Goal: Transaction & Acquisition: Purchase product/service

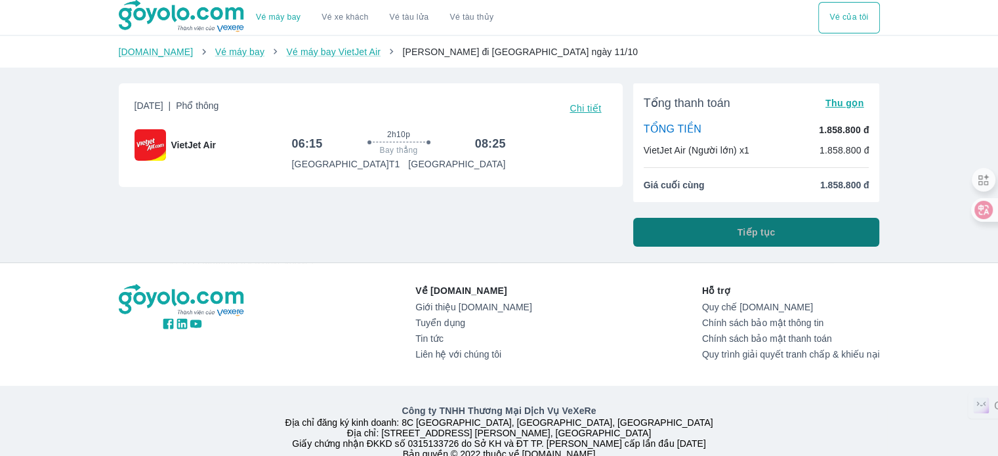
click at [681, 220] on button "Tiếp tục" at bounding box center [756, 232] width 247 height 29
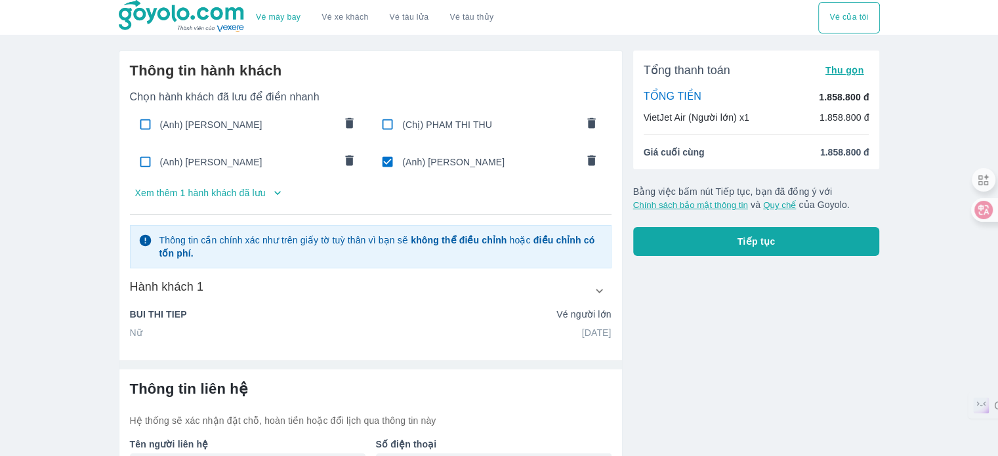
click at [276, 126] on span "(Anh) [PERSON_NAME]" at bounding box center [247, 124] width 174 height 13
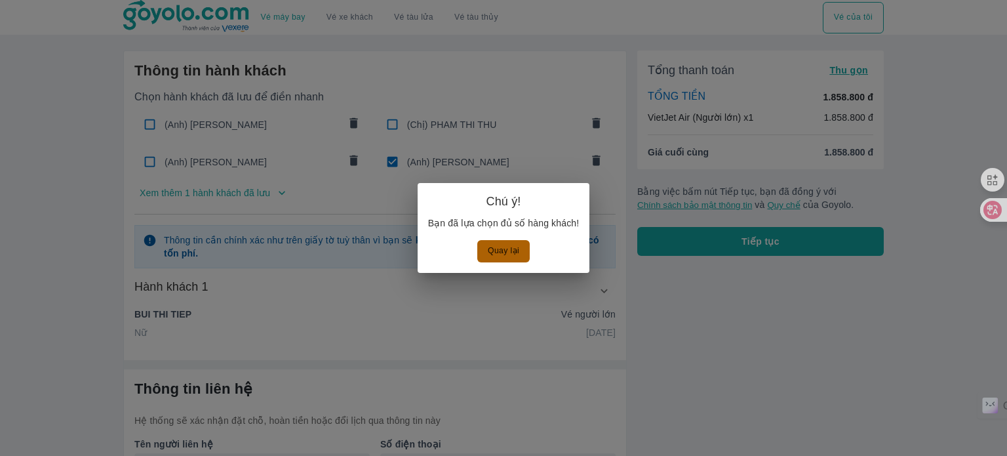
click at [508, 249] on button "Quay lại" at bounding box center [503, 251] width 52 height 22
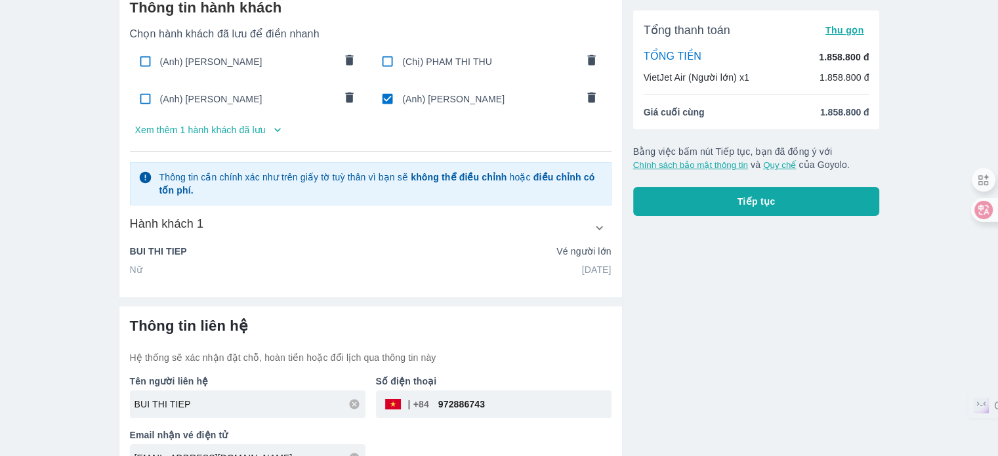
scroll to position [89, 0]
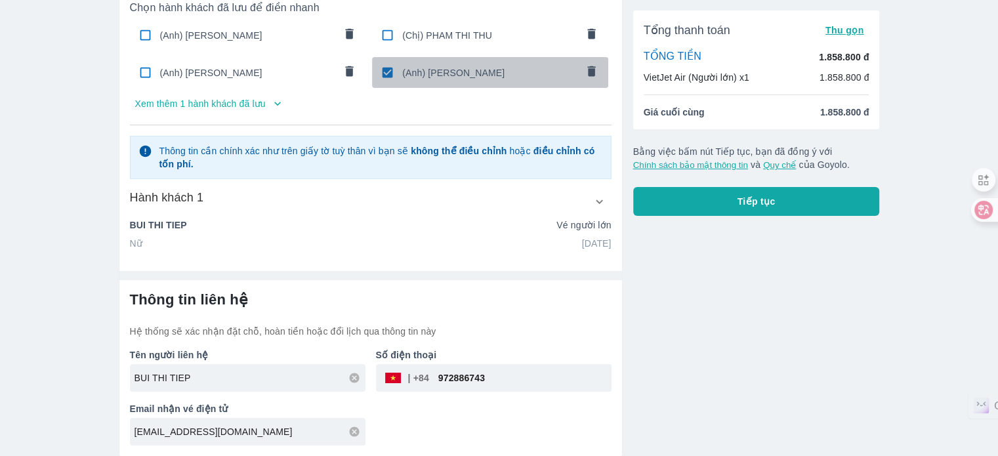
click at [390, 68] on input "checkbox" at bounding box center [387, 73] width 26 height 26
checkbox input "false"
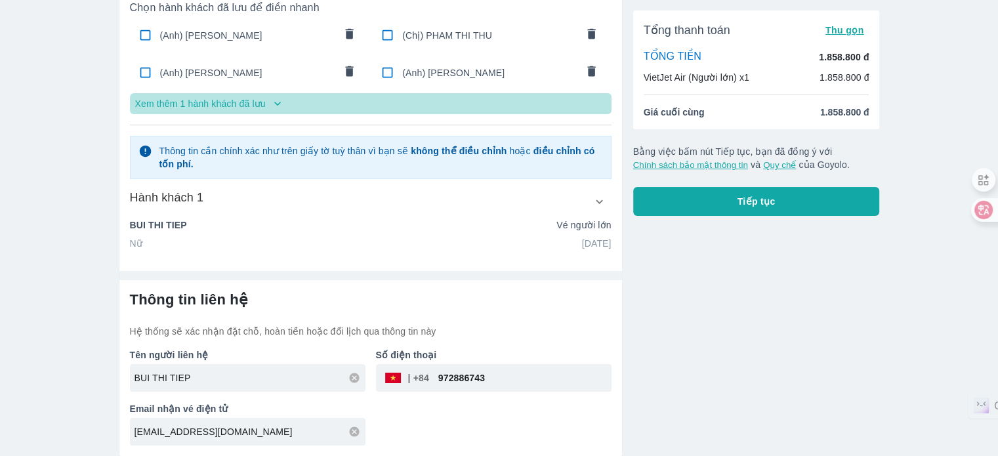
click at [274, 103] on icon "button" at bounding box center [277, 104] width 7 height 4
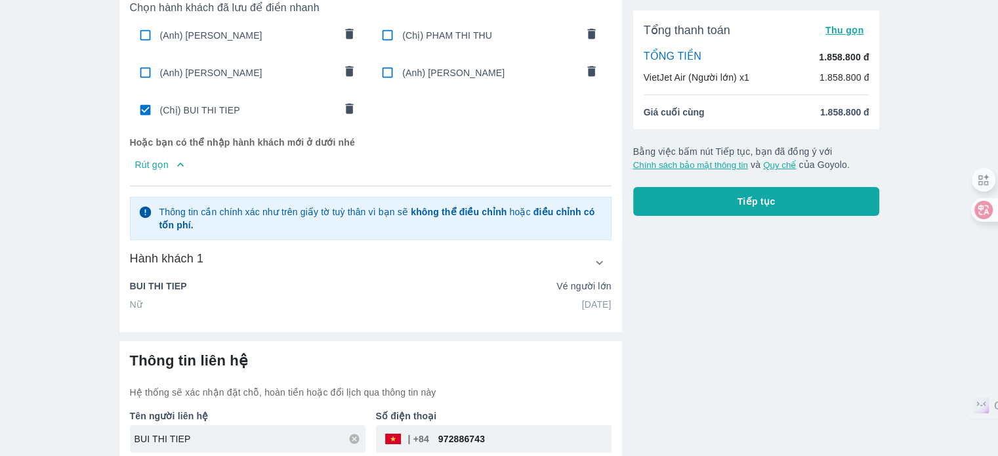
click at [161, 108] on span "(Chị) BUI THI TIEP" at bounding box center [247, 110] width 174 height 13
radio input "false"
checkbox input "false"
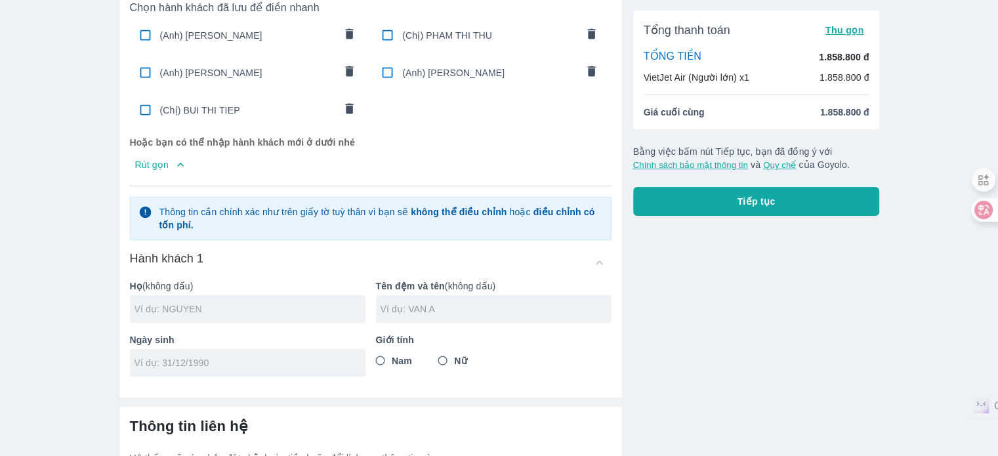
click at [216, 306] on input "text" at bounding box center [249, 308] width 231 height 13
type input "PHAM"
type input "DO THUY LAN"
click at [272, 364] on input "tel" at bounding box center [243, 362] width 218 height 13
type input "02/12/1996"
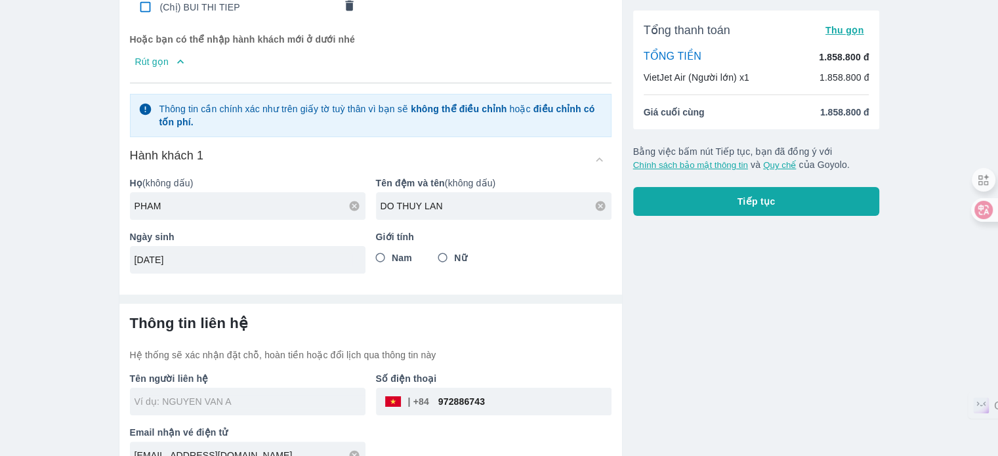
scroll to position [215, 0]
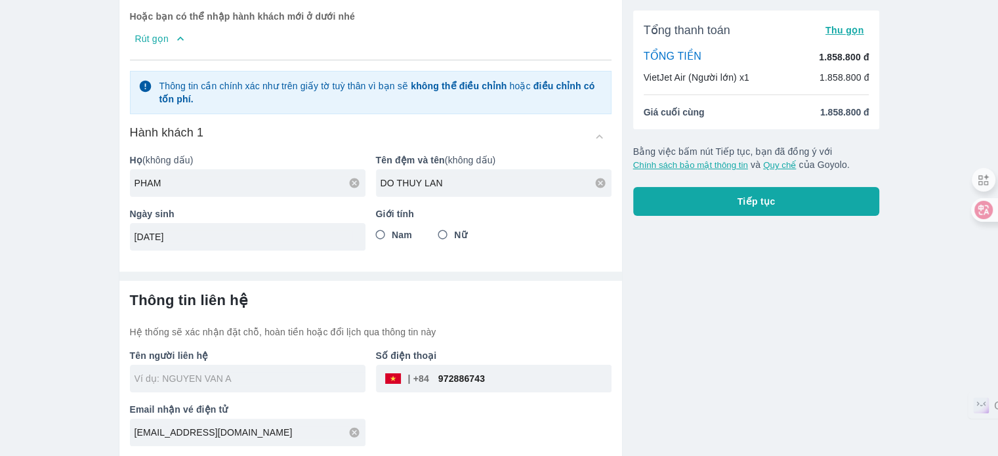
click at [451, 233] on input "Nữ" at bounding box center [443, 235] width 24 height 24
radio input "true"
click at [282, 385] on div at bounding box center [247, 379] width 235 height 28
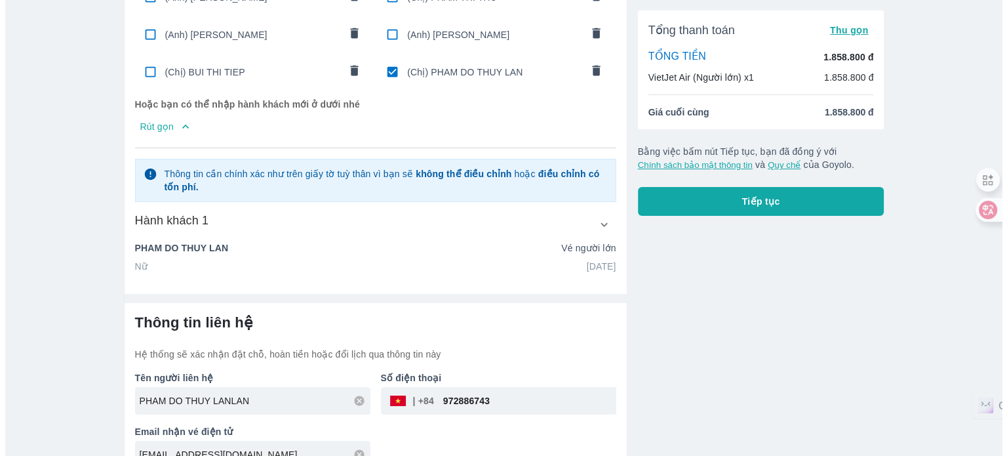
scroll to position [150, 0]
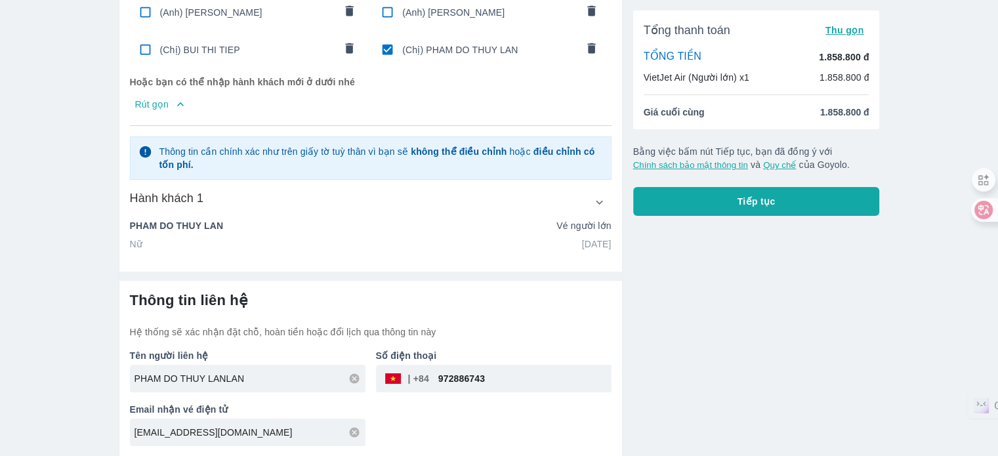
type input "PHAM DO THUY LANLAN"
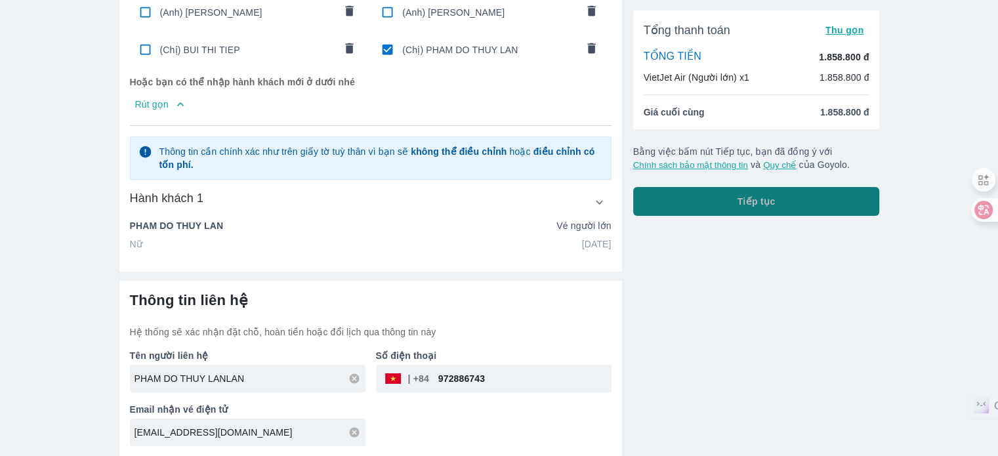
click at [790, 207] on button "Tiếp tục" at bounding box center [756, 201] width 247 height 29
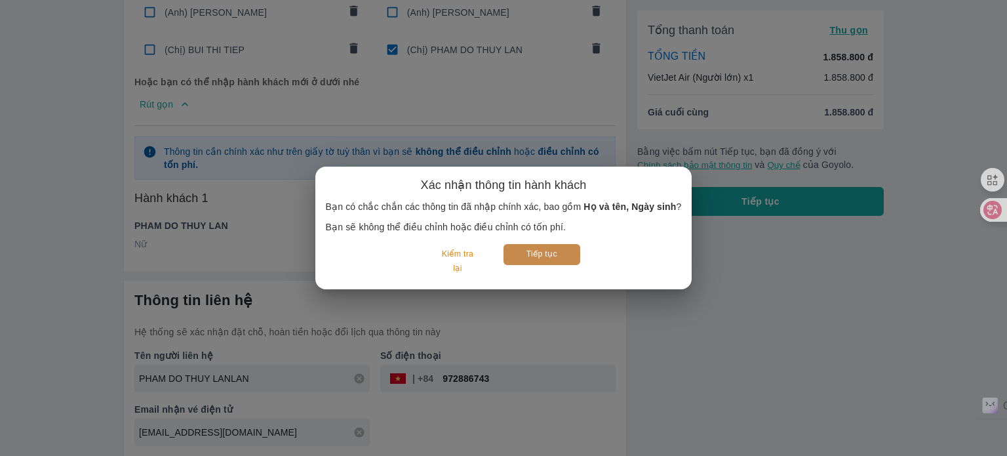
click at [549, 254] on button "Tiếp tục" at bounding box center [542, 254] width 77 height 20
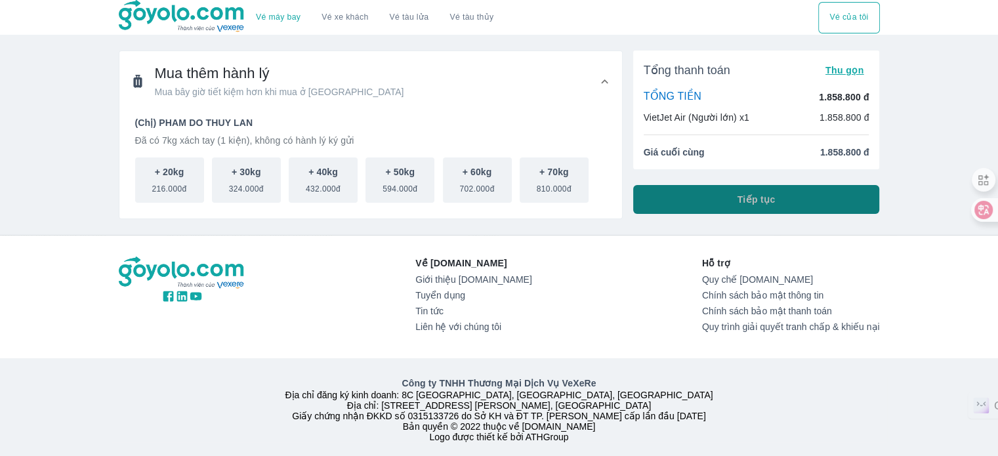
click at [775, 199] on button "Tiếp tục" at bounding box center [756, 199] width 247 height 29
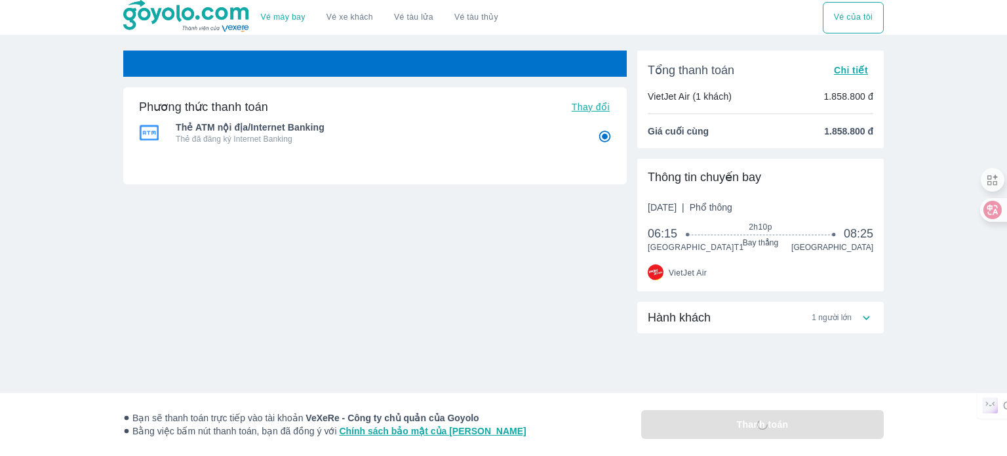
radio input "false"
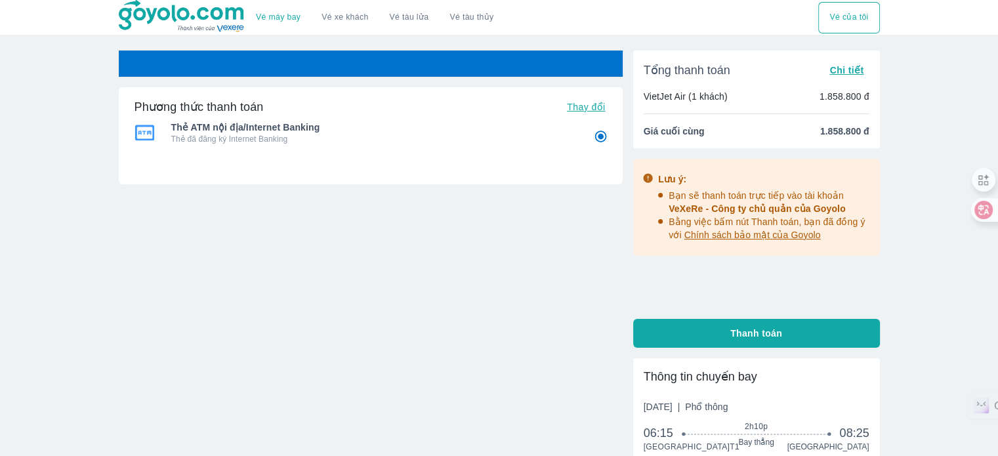
radio input "false"
click at [861, 15] on button "Vé của tôi" at bounding box center [848, 17] width 61 height 31
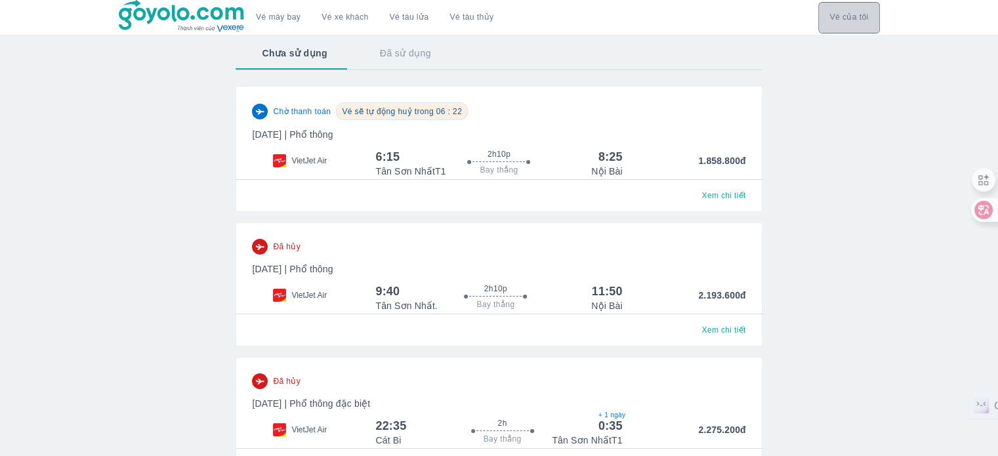
click at [844, 26] on button "Vé của tôi" at bounding box center [848, 17] width 61 height 31
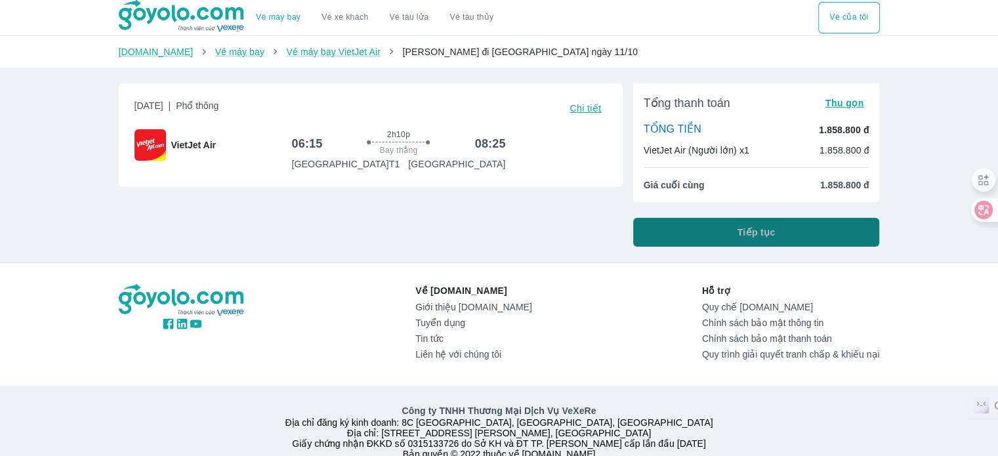
click at [744, 222] on button "Tiếp tục" at bounding box center [756, 232] width 247 height 29
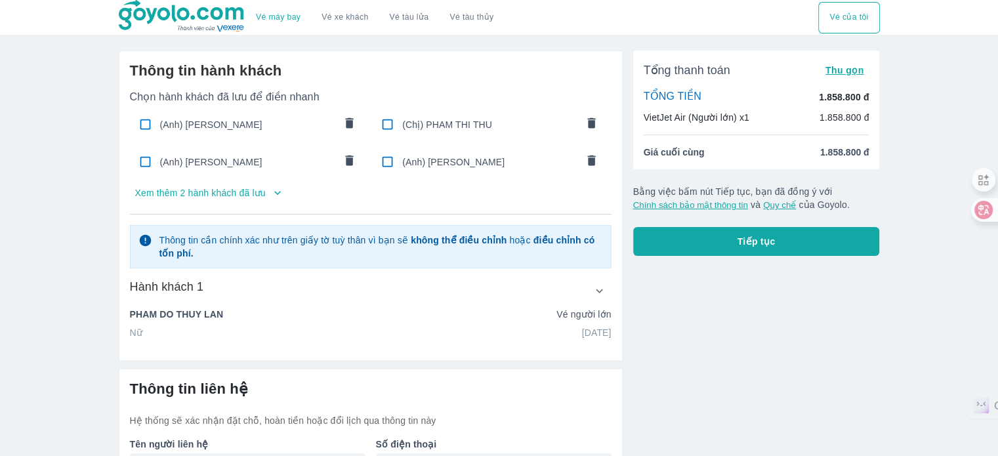
click at [247, 192] on p "Xem thêm 2 hành khách đã lưu" at bounding box center [200, 192] width 131 height 13
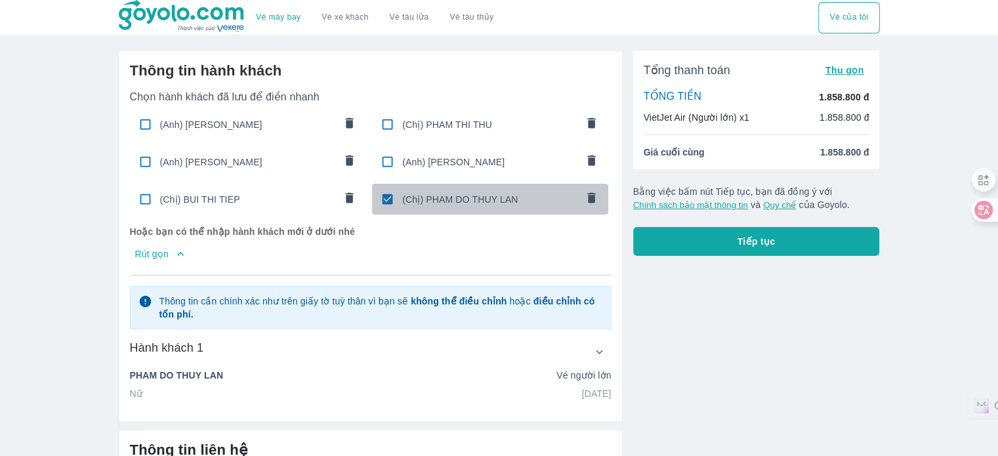
click at [389, 199] on input "checkbox" at bounding box center [387, 199] width 26 height 26
checkbox input "false"
radio input "false"
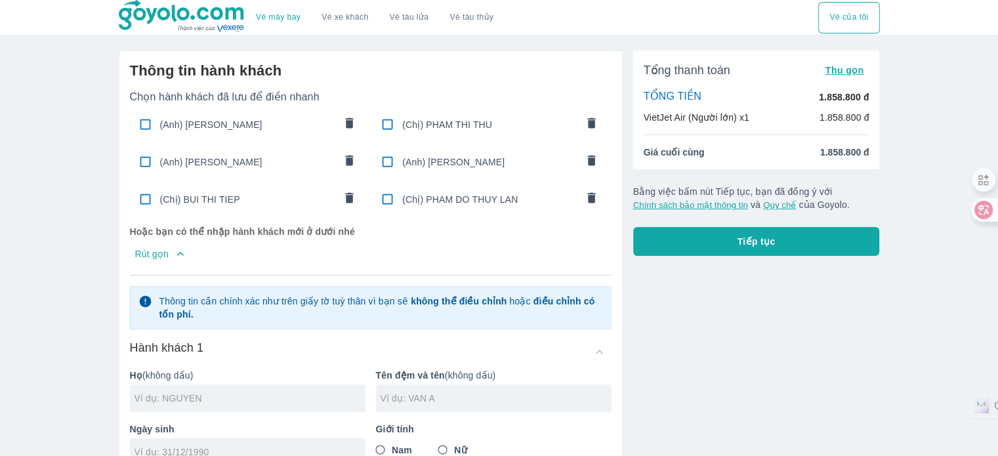
scroll to position [197, 0]
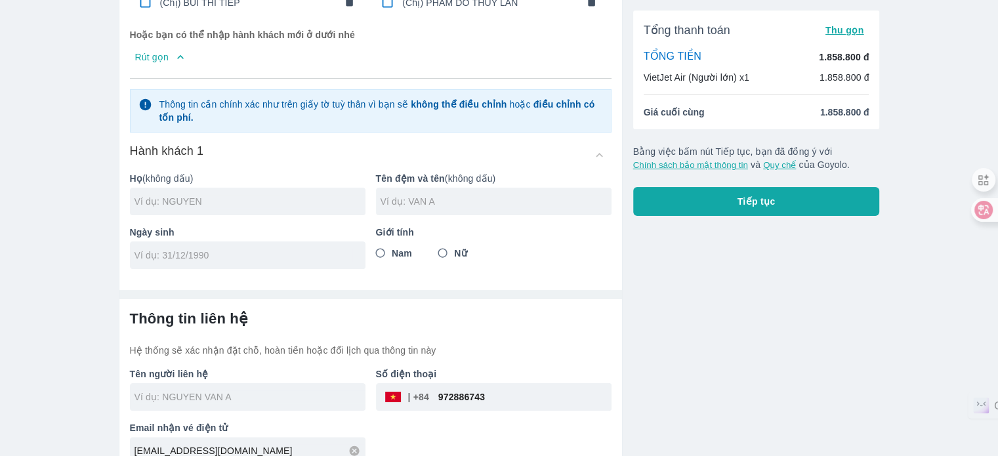
click at [344, 193] on div at bounding box center [247, 202] width 235 height 28
type input "NGO"
type input "NGOC THUAN"
click at [215, 256] on input "tel" at bounding box center [243, 255] width 218 height 13
type input "[DATE]"
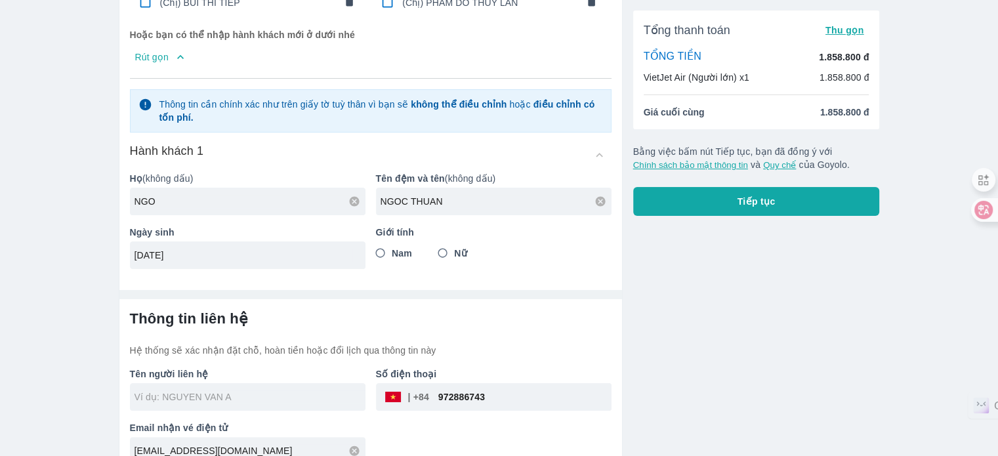
click at [416, 255] on div "Nam Nữ" at bounding box center [493, 253] width 235 height 24
click at [396, 264] on label "Nam" at bounding box center [390, 253] width 43 height 24
click at [392, 264] on input "Nam" at bounding box center [381, 253] width 24 height 24
radio input "true"
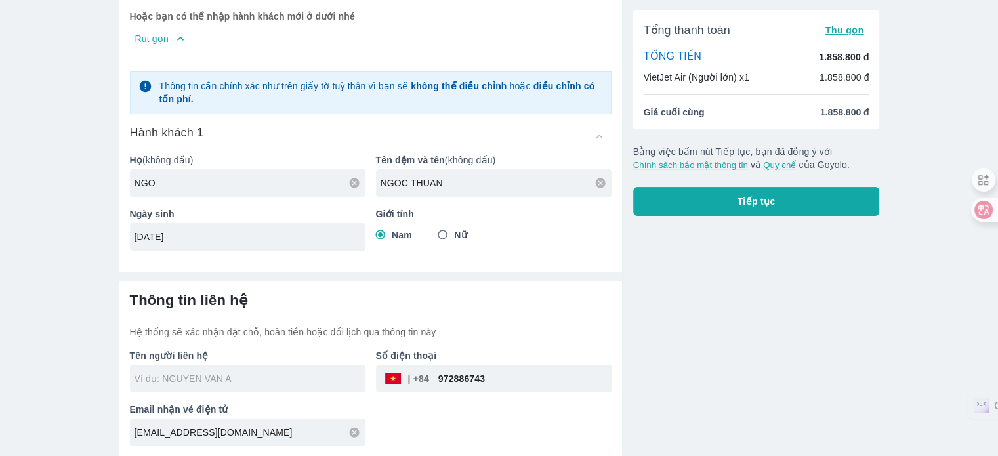
click at [245, 374] on input "text" at bounding box center [249, 378] width 231 height 13
type input "NGO NGOC THUAN"
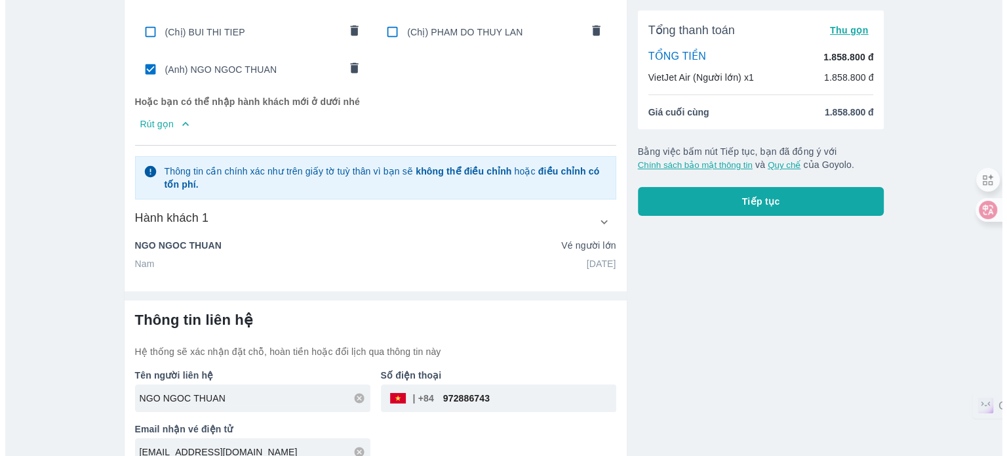
scroll to position [188, 0]
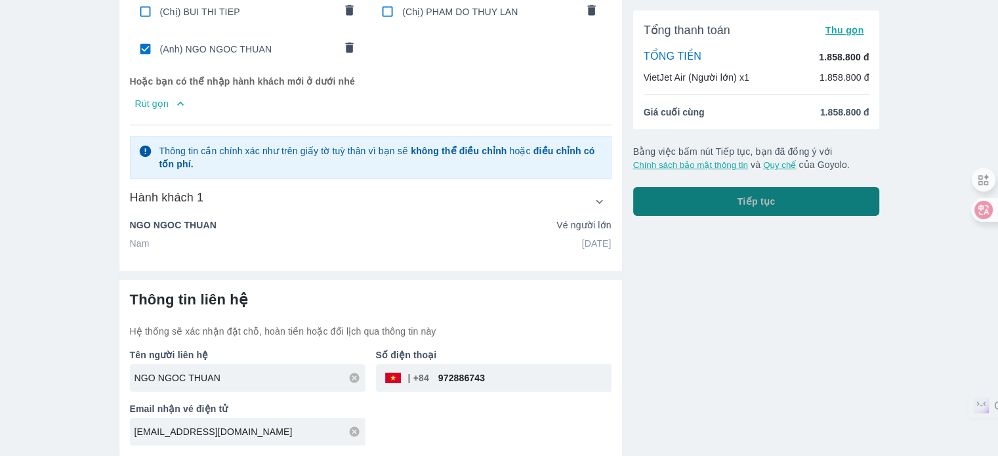
click at [761, 202] on span "Tiếp tục" at bounding box center [756, 201] width 38 height 13
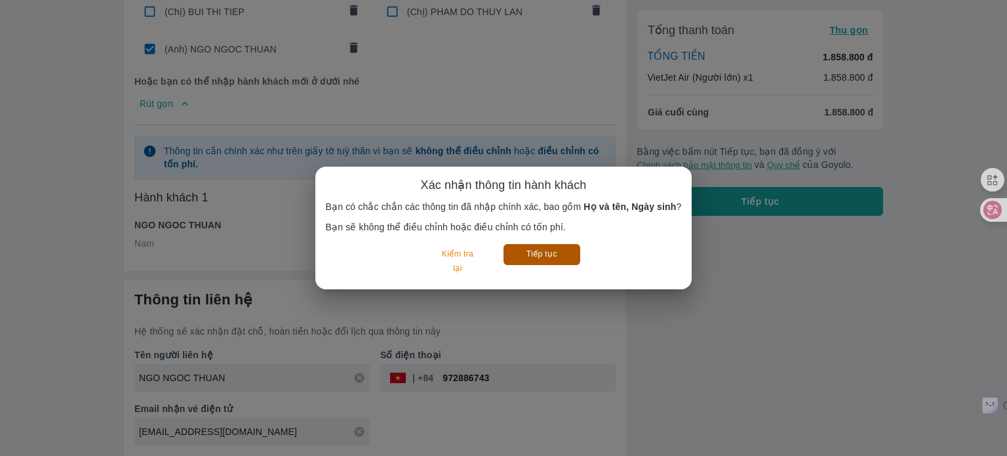
click at [563, 259] on button "Tiếp tục" at bounding box center [542, 254] width 77 height 20
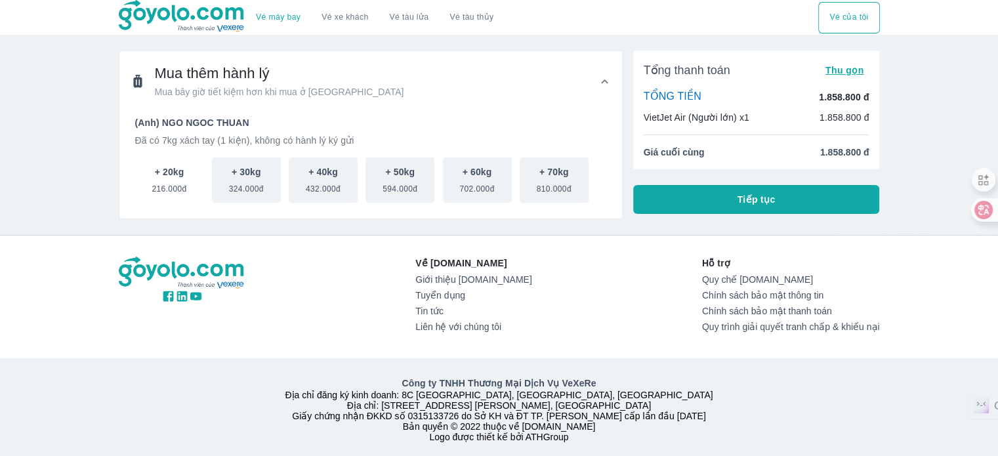
click at [163, 185] on span "216.000đ" at bounding box center [169, 186] width 35 height 16
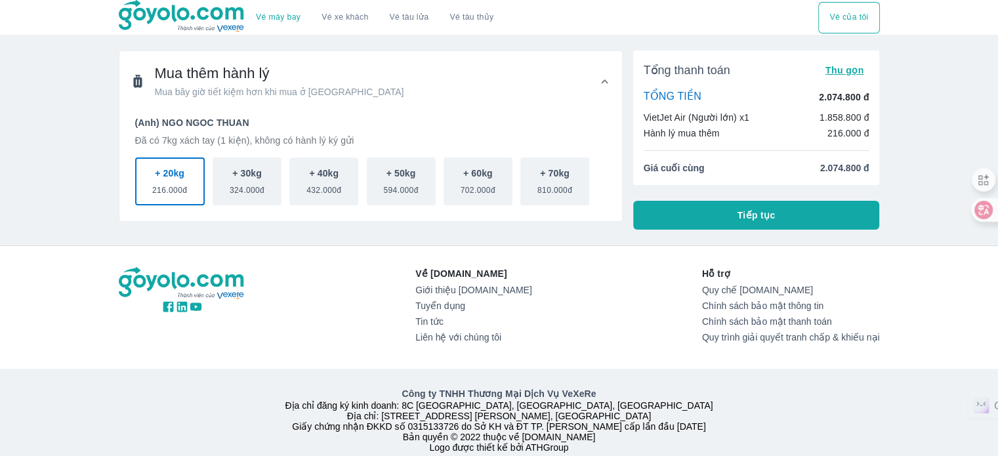
click at [691, 207] on button "Tiếp tục" at bounding box center [756, 215] width 247 height 29
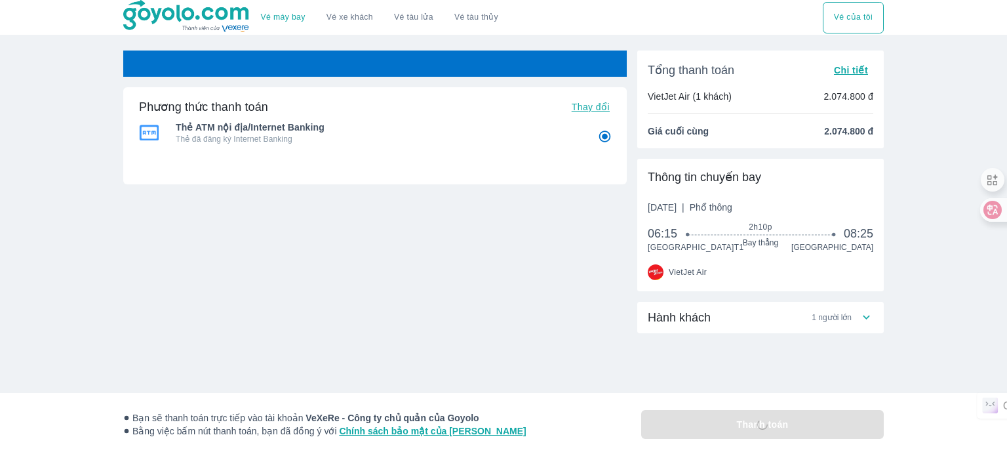
radio input "false"
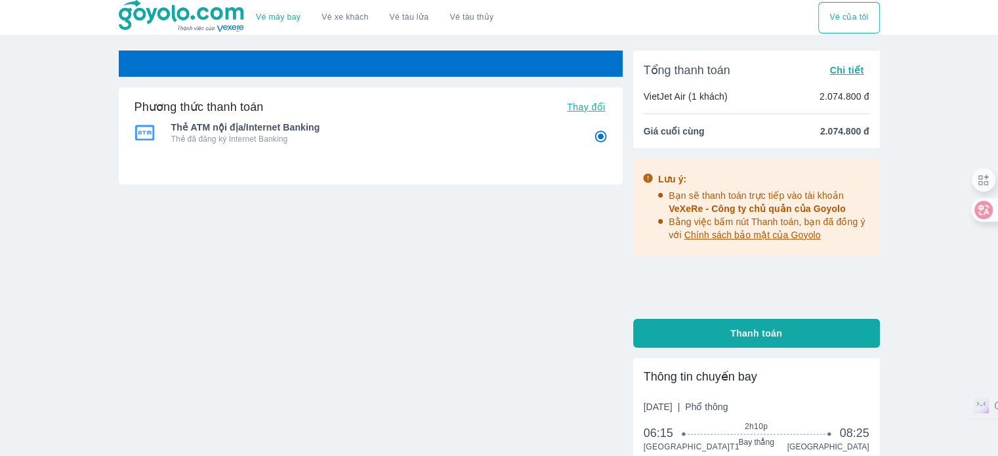
radio input "false"
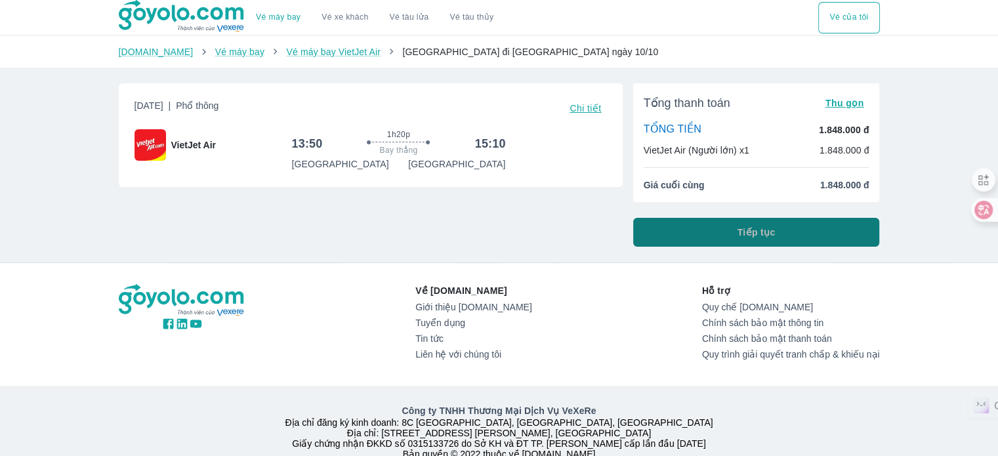
click at [738, 232] on span "Tiếp tục" at bounding box center [756, 232] width 38 height 13
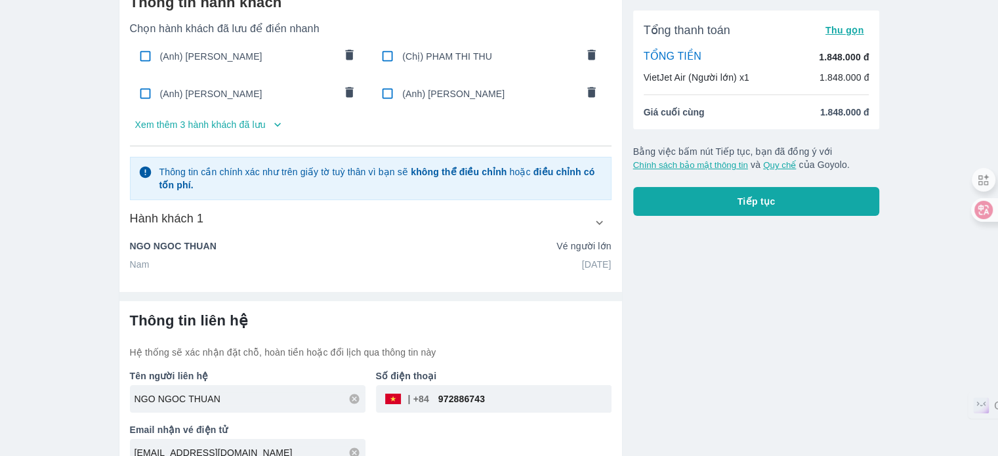
scroll to position [89, 0]
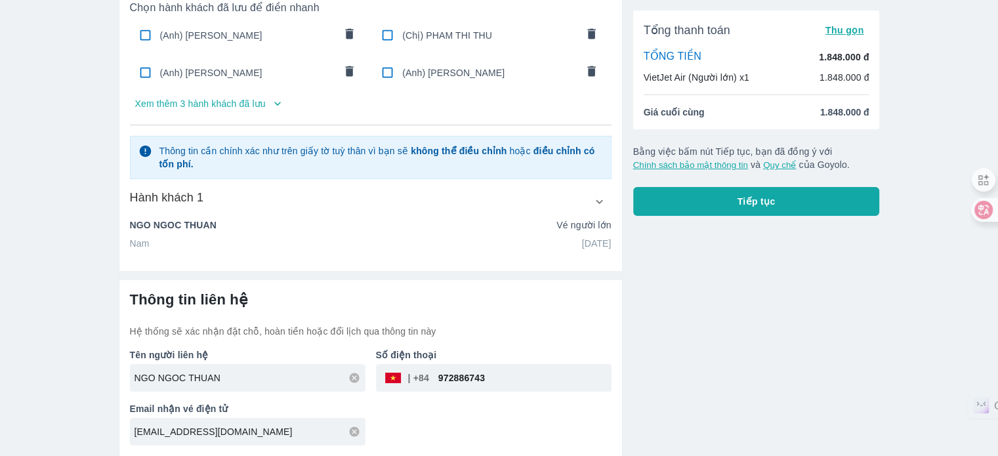
click at [262, 104] on button "Xem thêm 3 hành khách đã lưu" at bounding box center [370, 103] width 481 height 21
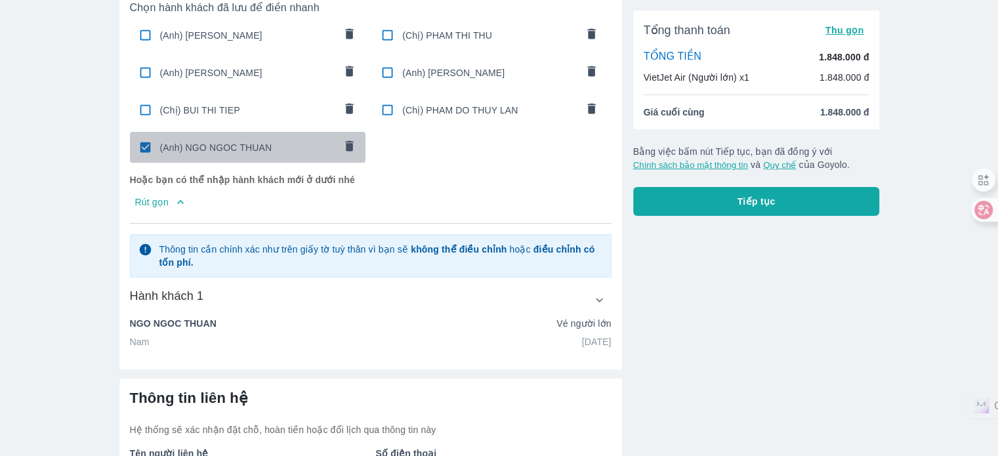
click at [233, 146] on span "(Anh) NGO NGOC THUAN" at bounding box center [247, 147] width 174 height 13
radio input "false"
checkbox input "false"
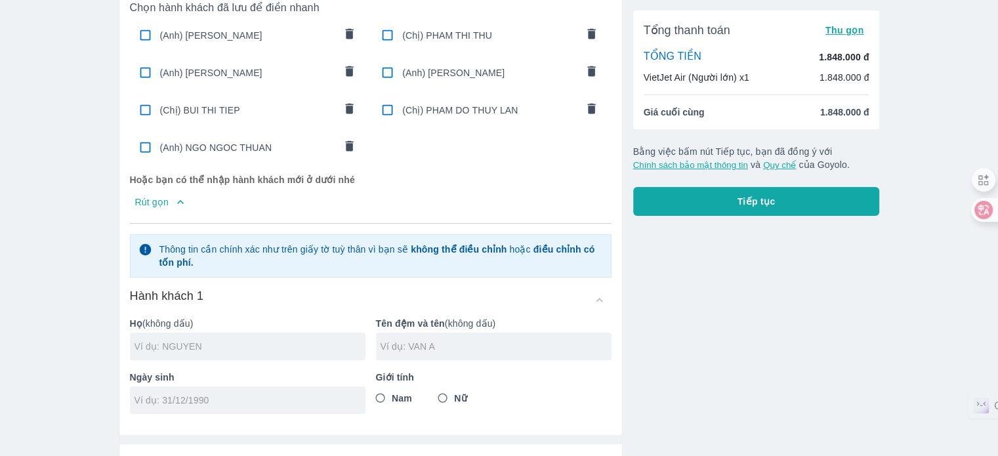
click at [257, 346] on input "text" at bounding box center [249, 346] width 231 height 13
type input "[PERSON_NAME]"
click at [178, 394] on input "tel" at bounding box center [243, 400] width 218 height 13
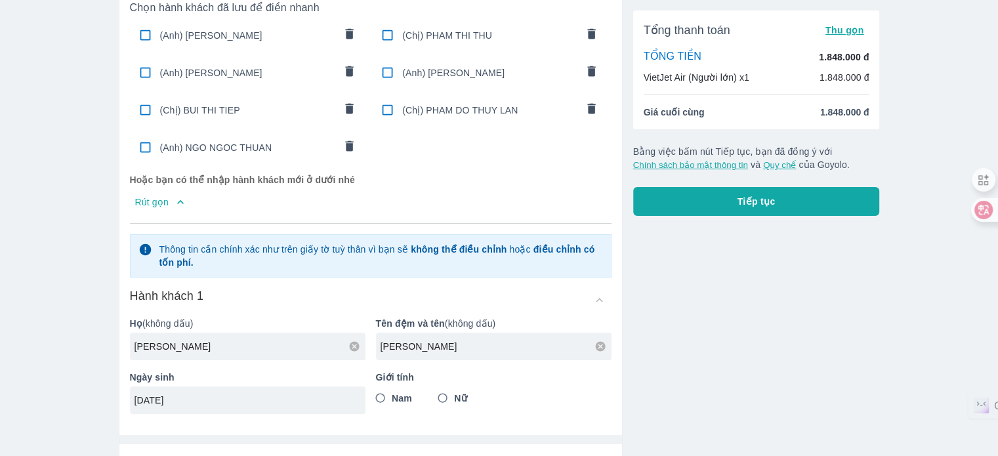
type input "[DATE]"
click at [405, 402] on span "Nam" at bounding box center [402, 398] width 20 height 13
click at [392, 402] on input "Nam" at bounding box center [381, 398] width 24 height 24
radio input "true"
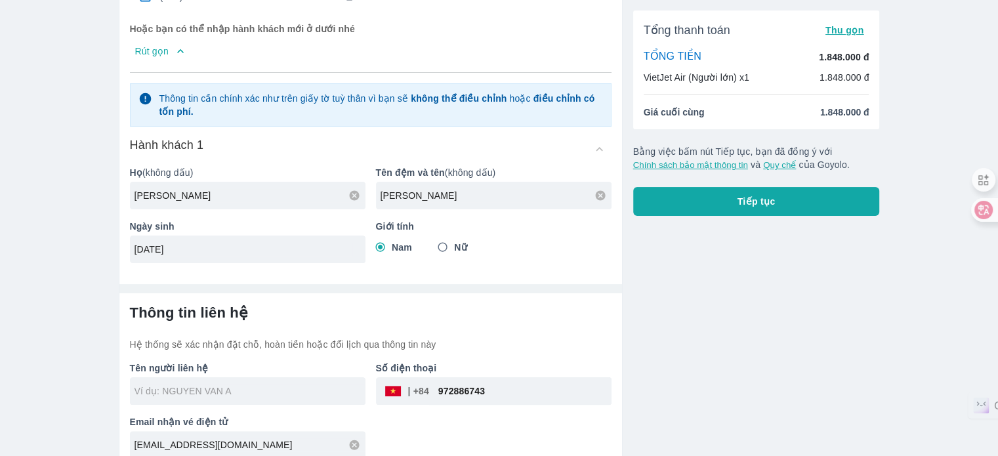
scroll to position [253, 0]
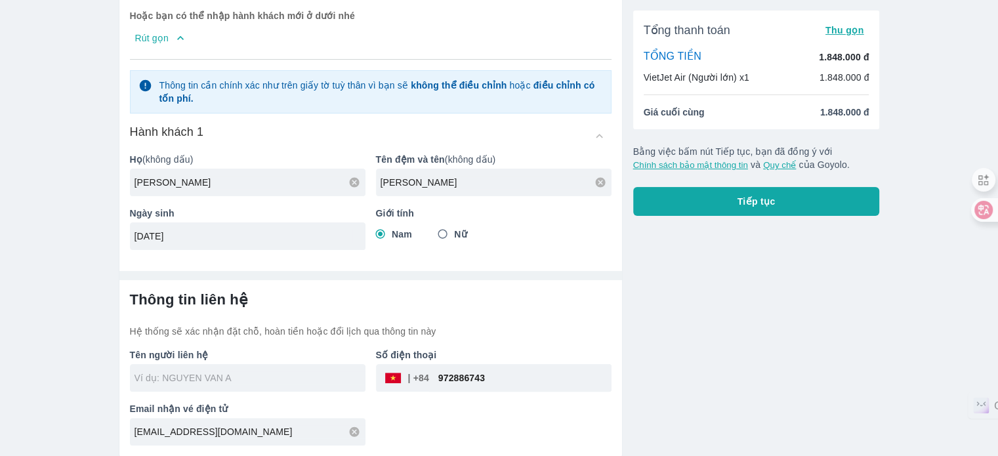
click at [219, 380] on input "text" at bounding box center [249, 377] width 231 height 13
type input "[PERSON_NAME]"
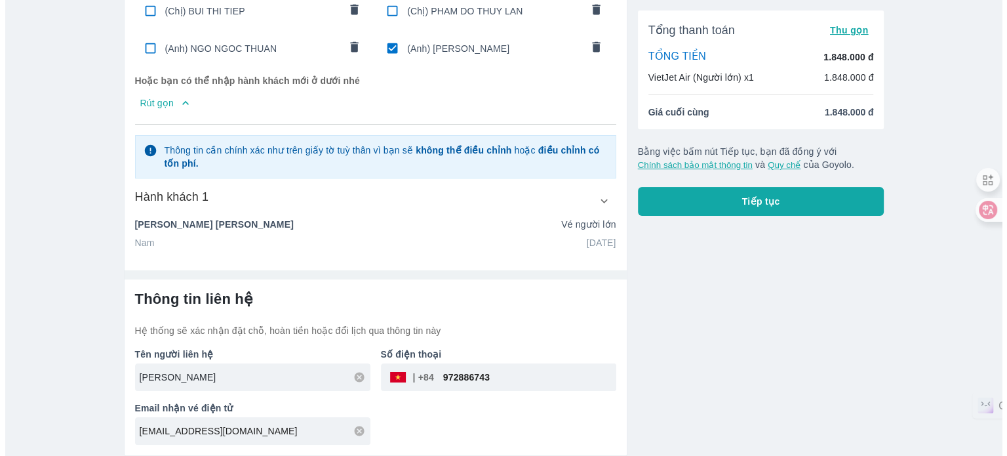
scroll to position [188, 0]
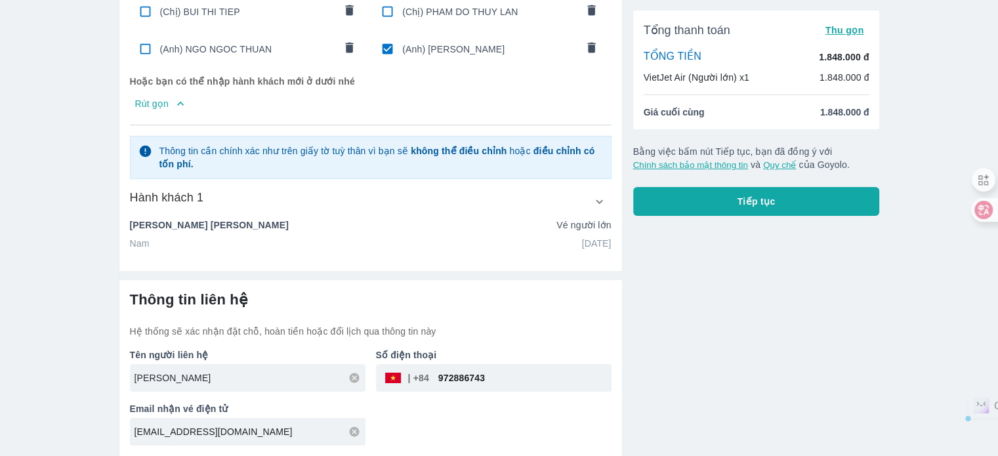
drag, startPoint x: 496, startPoint y: 374, endPoint x: 279, endPoint y: 382, distance: 217.2
click at [279, 382] on div "Tên người liên hệ [PERSON_NAME] Số điện thoại ​ 972886743 Email nhận vé điện tử…" at bounding box center [365, 392] width 492 height 108
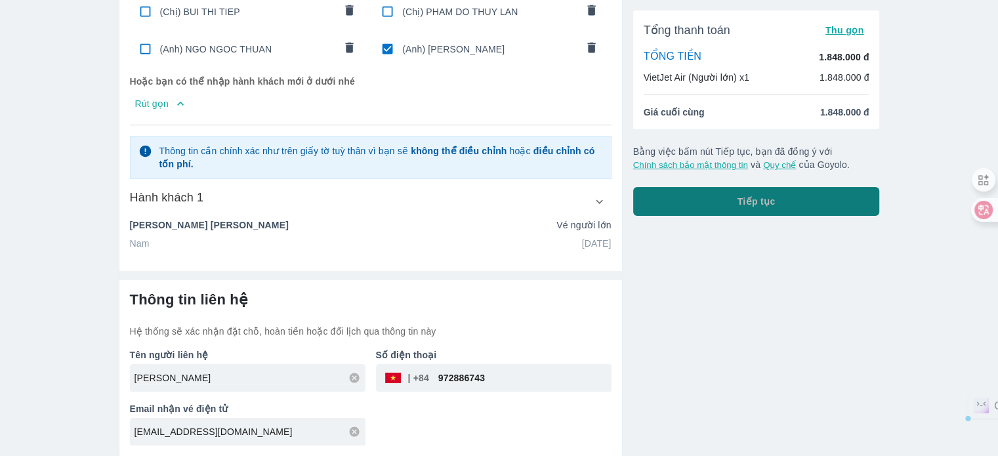
click at [697, 201] on button "Tiếp tục" at bounding box center [756, 201] width 247 height 29
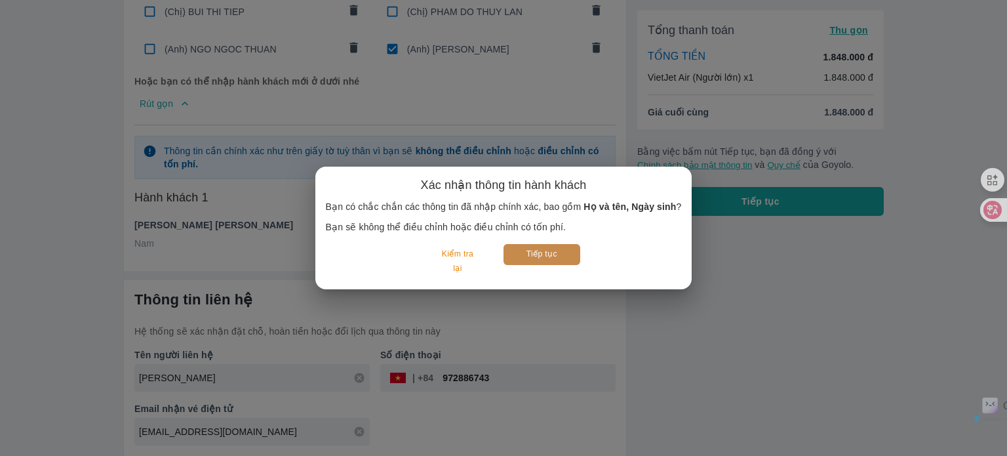
click at [515, 251] on button "Tiếp tục" at bounding box center [542, 254] width 77 height 20
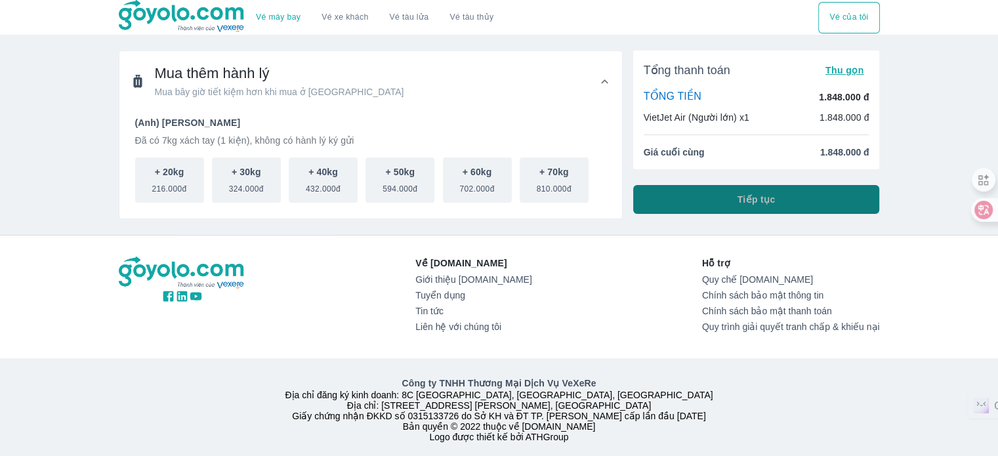
click at [709, 195] on button "Tiếp tục" at bounding box center [756, 199] width 247 height 29
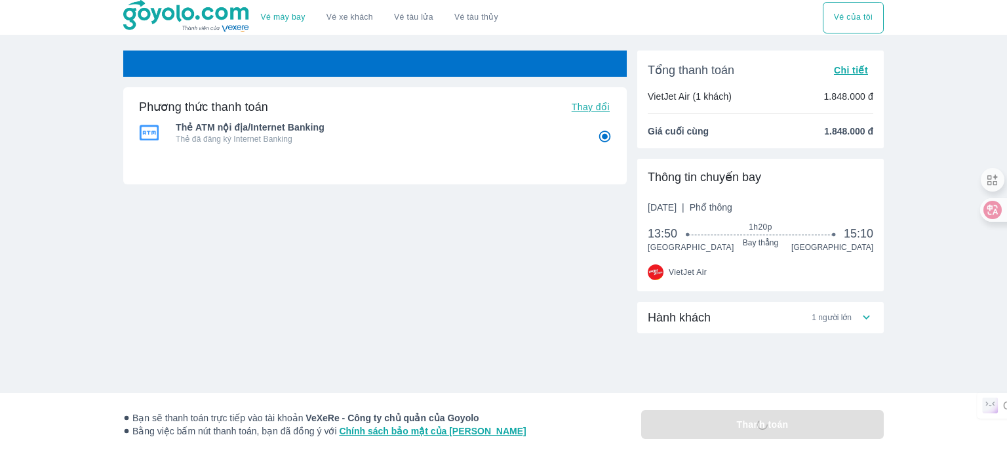
radio input "false"
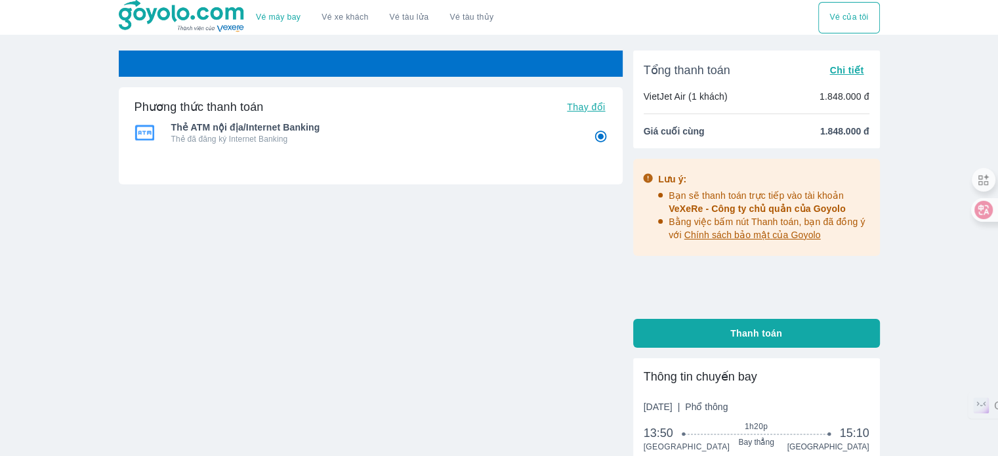
radio input "false"
